Goal: Task Accomplishment & Management: Use online tool/utility

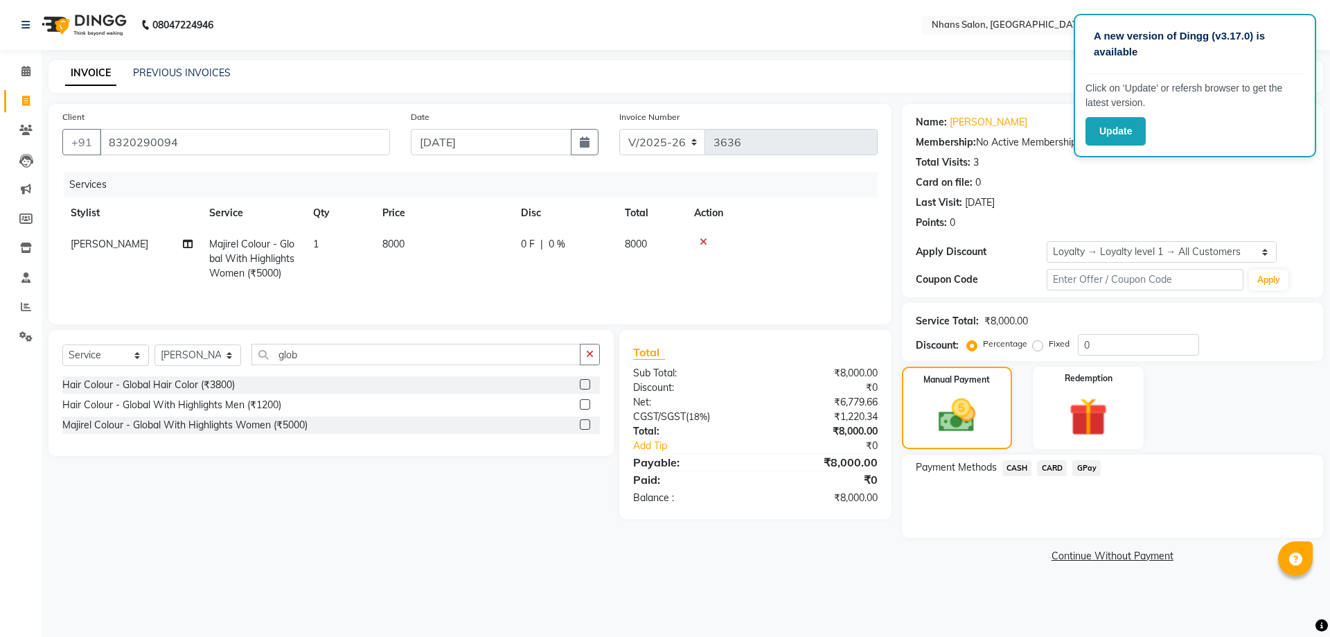
select select "3706"
select select "service"
select select "64826"
select select "1: Object"
click at [1000, 464] on div "CASH" at bounding box center [1014, 469] width 35 height 19
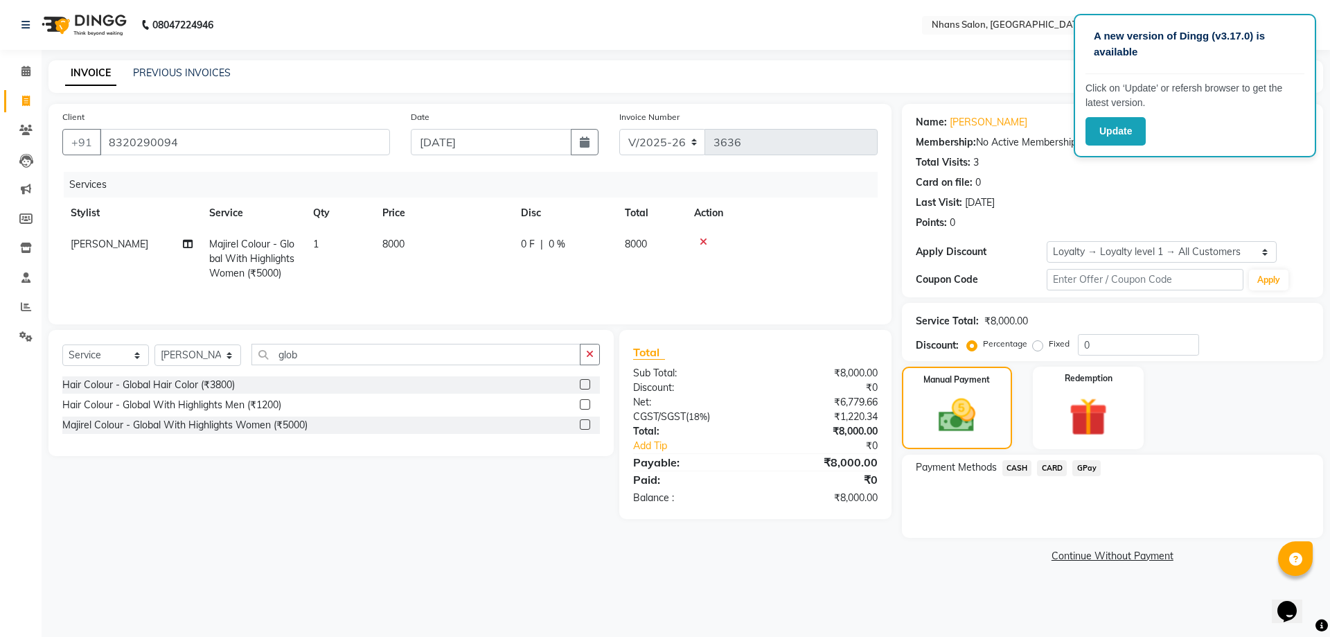
click at [1029, 474] on span "CASH" at bounding box center [1018, 468] width 30 height 16
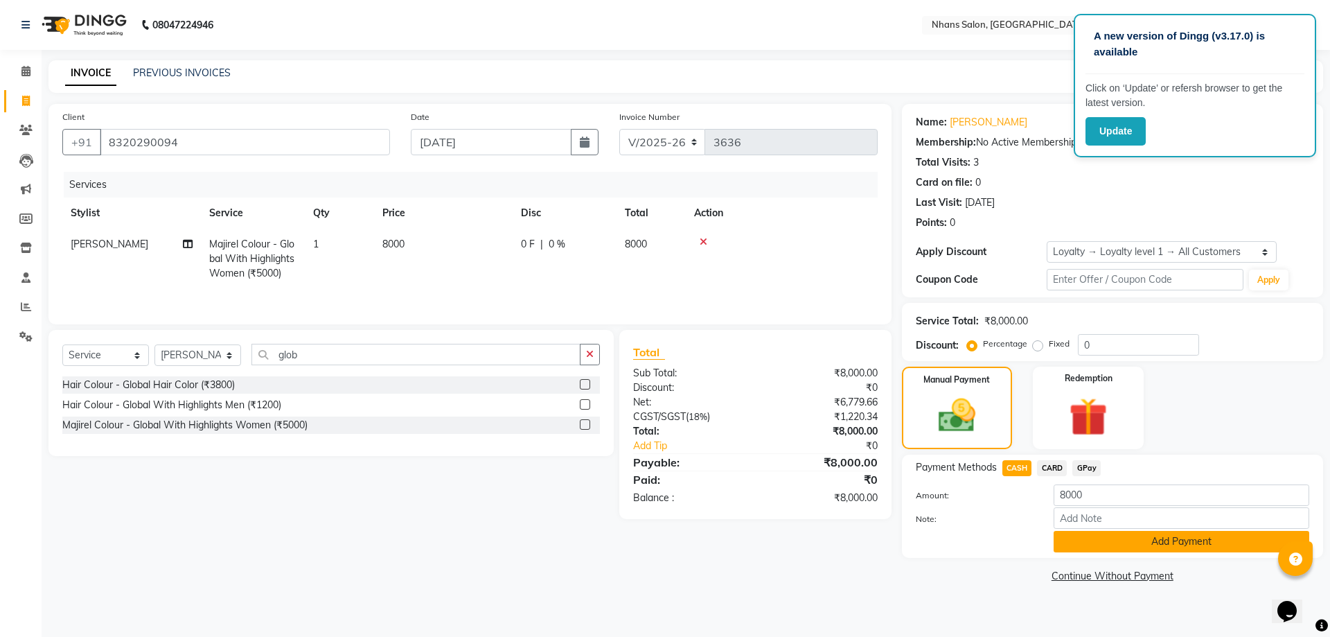
click at [1076, 539] on button "Add Payment" at bounding box center [1182, 541] width 256 height 21
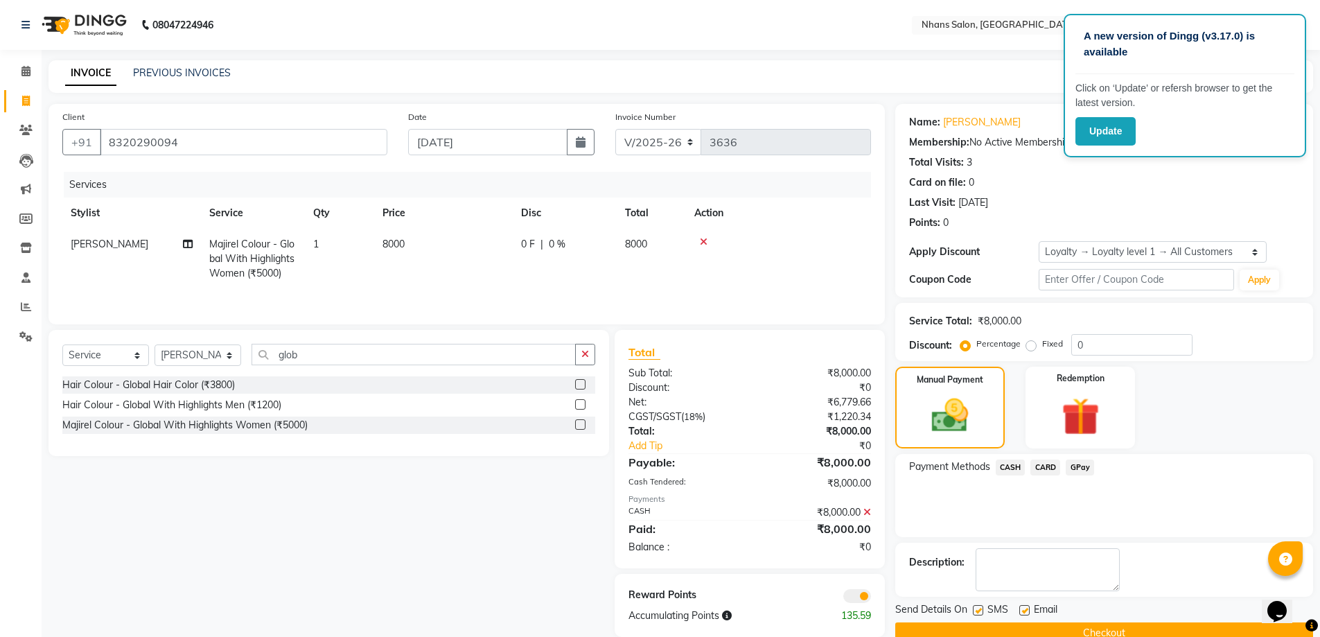
click at [1033, 627] on button "Checkout" at bounding box center [1104, 632] width 418 height 21
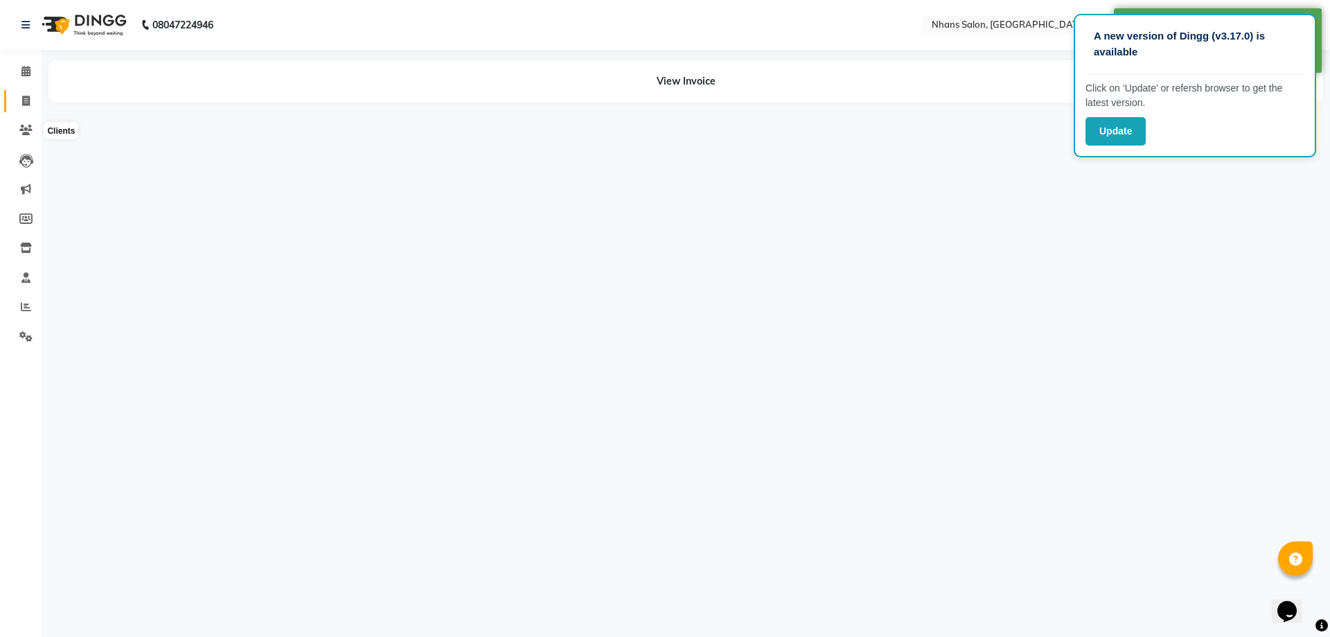
click at [17, 107] on span at bounding box center [26, 102] width 24 height 16
select select "service"
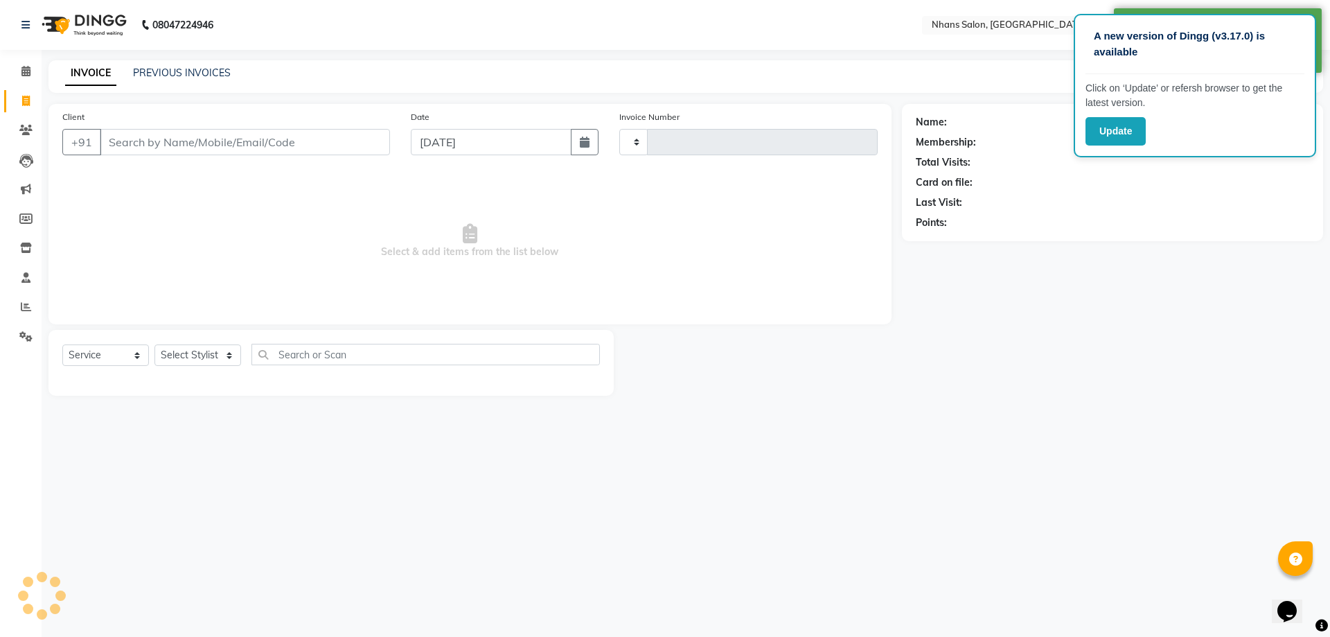
type input "3648"
select select "3706"
